Goal: Task Accomplishment & Management: Use online tool/utility

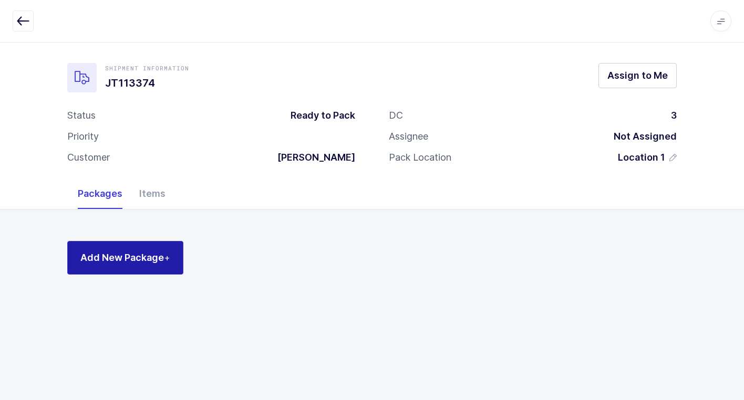
click at [168, 259] on span "+" at bounding box center [167, 257] width 6 height 11
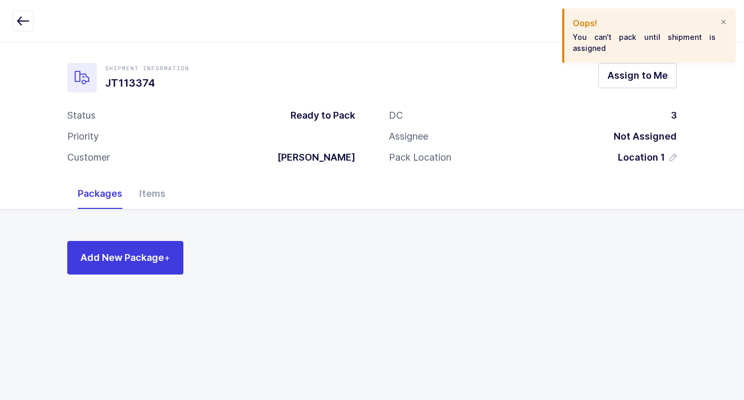
drag, startPoint x: 721, startPoint y: 21, endPoint x: 707, endPoint y: 32, distance: 17.6
click at [720, 22] on div at bounding box center [723, 22] width 8 height 9
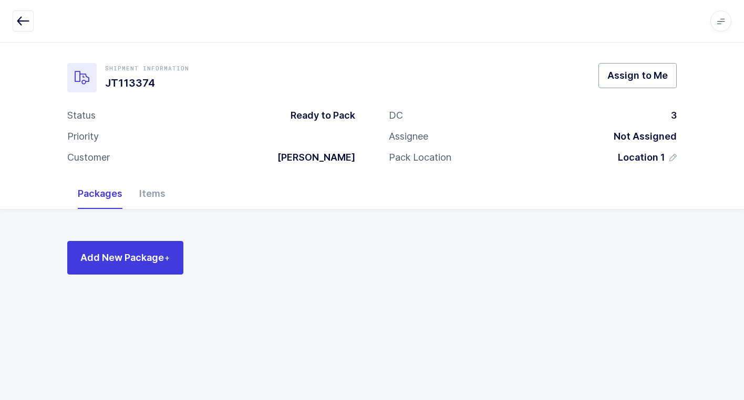
click at [630, 77] on span "Assign to Me" at bounding box center [637, 75] width 60 height 13
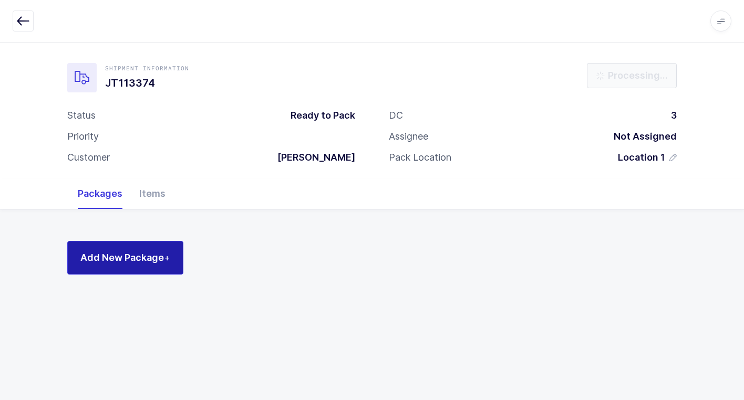
click at [141, 259] on span "Add New Package +" at bounding box center [125, 257] width 90 height 13
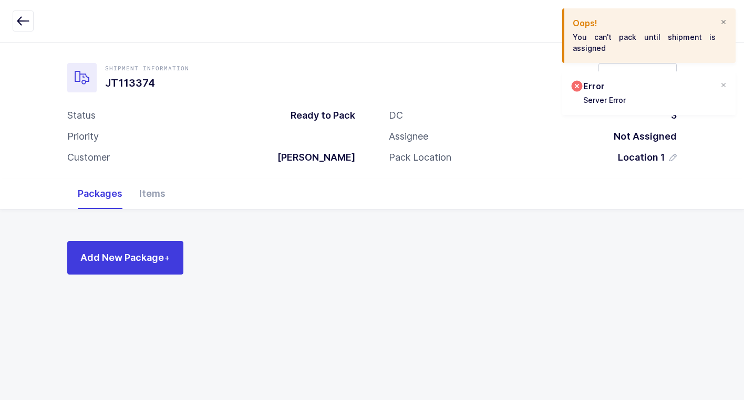
drag, startPoint x: 726, startPoint y: 24, endPoint x: 719, endPoint y: 24, distance: 7.4
click at [724, 24] on div at bounding box center [723, 22] width 8 height 9
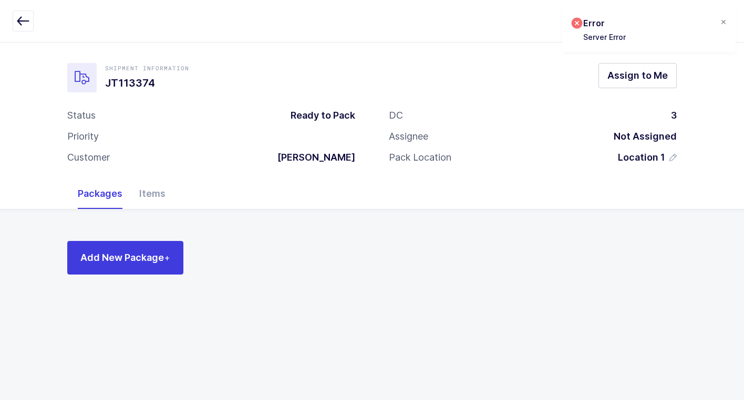
click at [723, 20] on div at bounding box center [723, 22] width 8 height 9
click at [642, 75] on span "Assign to Me" at bounding box center [637, 75] width 60 height 13
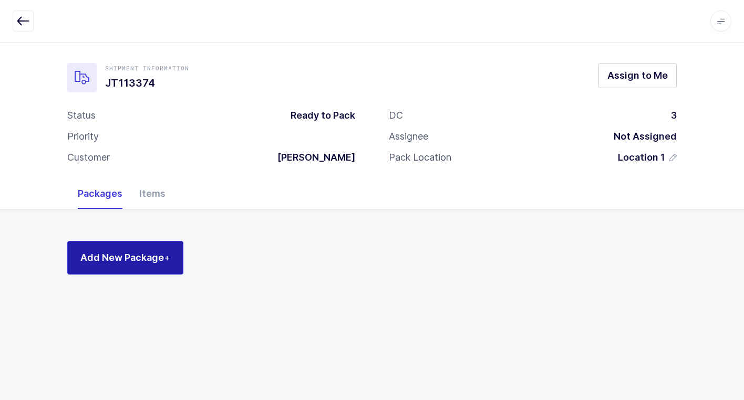
click at [136, 263] on span "Add New Package +" at bounding box center [125, 257] width 90 height 13
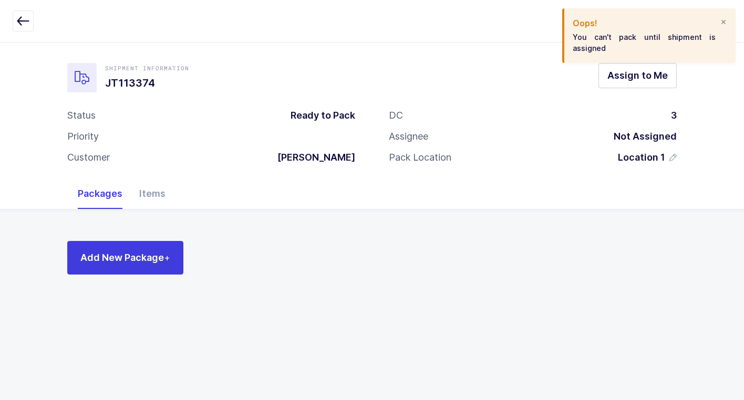
click at [723, 23] on div at bounding box center [723, 22] width 8 height 9
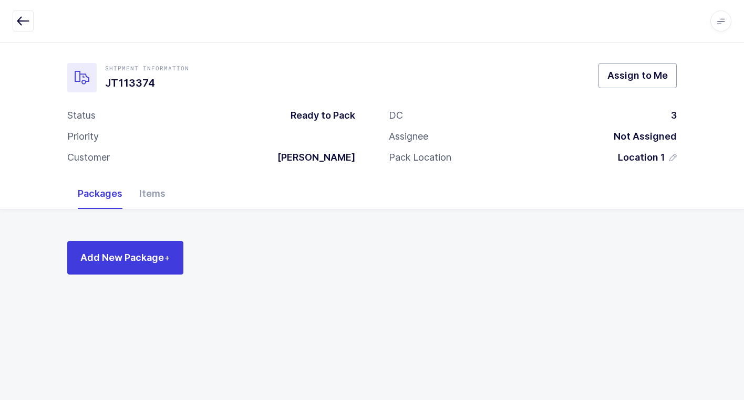
click at [624, 79] on span "Assign to Me" at bounding box center [637, 75] width 60 height 13
click at [723, 22] on div at bounding box center [723, 22] width 8 height 9
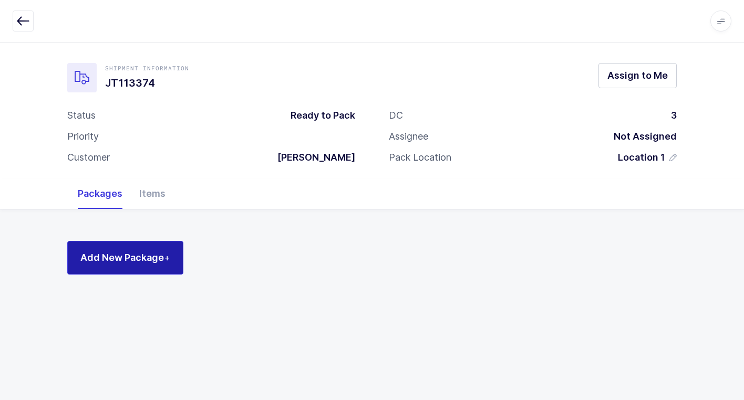
click at [132, 256] on span "Add New Package +" at bounding box center [125, 257] width 90 height 13
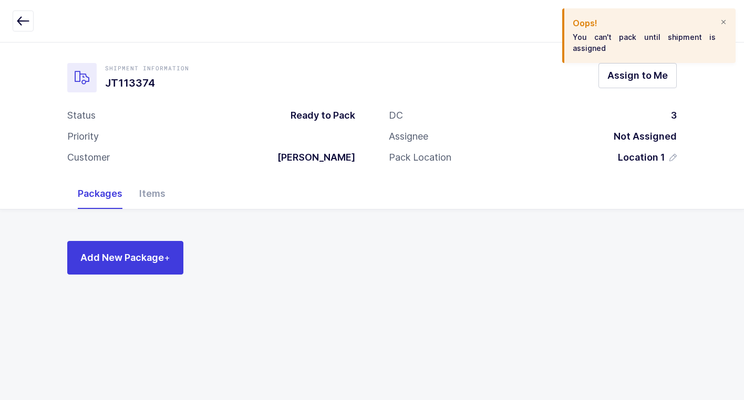
drag, startPoint x: 720, startPoint y: 20, endPoint x: 714, endPoint y: 33, distance: 14.1
click at [719, 20] on div at bounding box center [723, 22] width 8 height 9
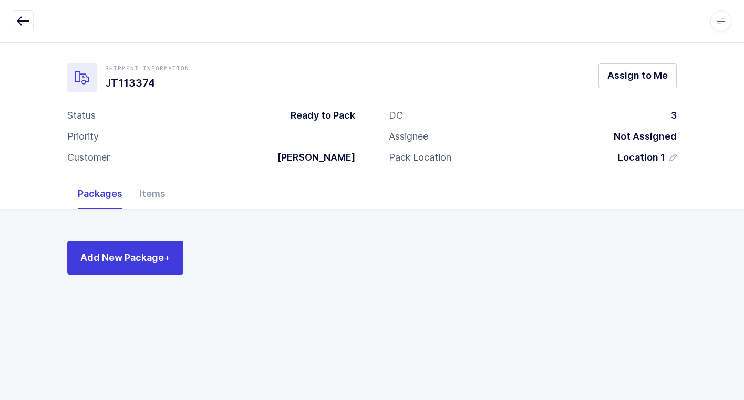
click at [617, 89] on div "Shipment Information JT113374 Assign to Me" at bounding box center [371, 77] width 609 height 29
click at [618, 81] on span "Assign to Me" at bounding box center [637, 75] width 60 height 13
